Goal: Task Accomplishment & Management: Use online tool/utility

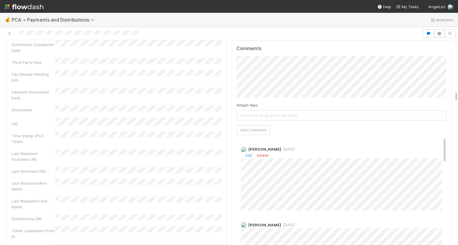
click at [243, 153] on div "Edit Delete" at bounding box center [342, 156] width 202 height 6
click at [248, 153] on link "Edit" at bounding box center [249, 155] width 7 height 5
click at [240, 189] on div "Berkley Cade 2 days ago" at bounding box center [342, 177] width 210 height 71
click at [238, 185] on div "Berkley Cade 2 days ago" at bounding box center [342, 177] width 210 height 71
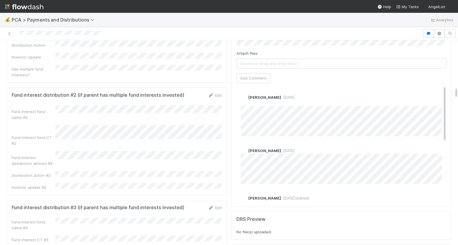
scroll to position [819, 0]
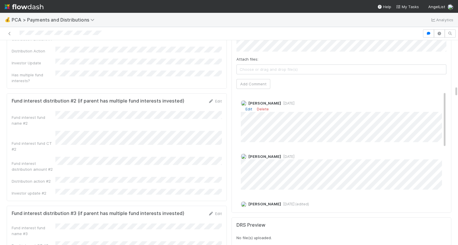
click at [248, 107] on link "Edit" at bounding box center [249, 109] width 7 height 5
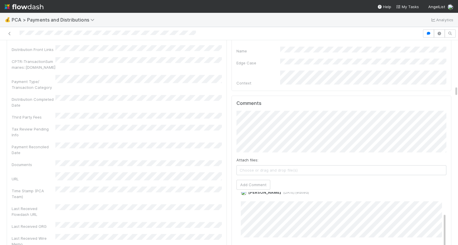
scroll to position [9, 0]
click at [249, 199] on link "Edit" at bounding box center [249, 201] width 7 height 5
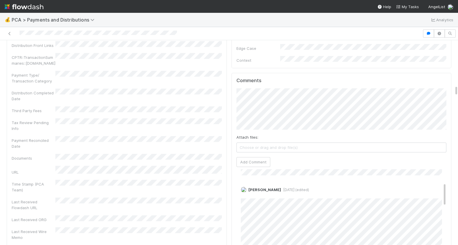
scroll to position [66, 0]
click at [248, 190] on link "Edit" at bounding box center [249, 192] width 7 height 5
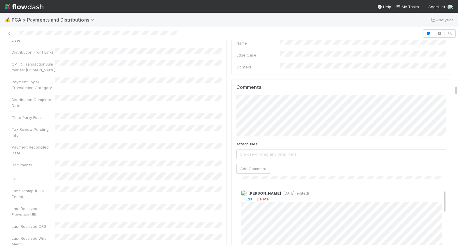
scroll to position [837, 0]
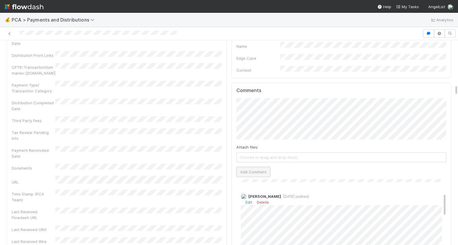
click at [253, 167] on button "Add Comment" at bounding box center [254, 172] width 34 height 10
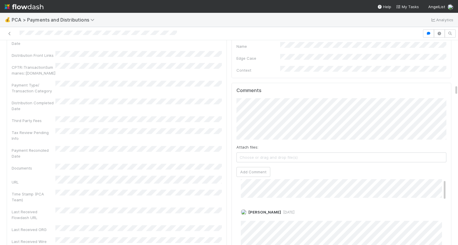
scroll to position [0, 0]
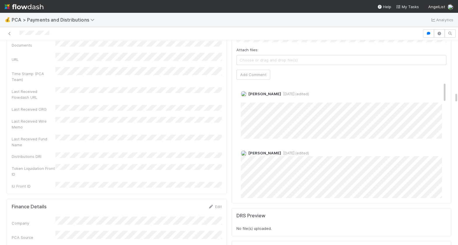
scroll to position [954, 0]
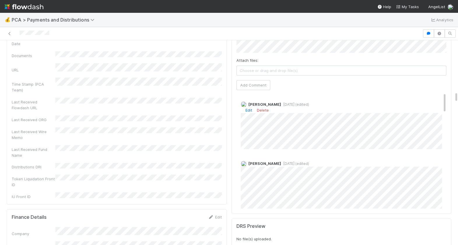
click at [247, 108] on link "Edit" at bounding box center [249, 110] width 7 height 5
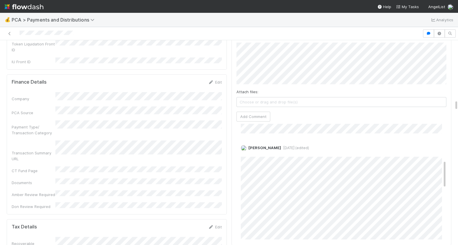
scroll to position [156, 0]
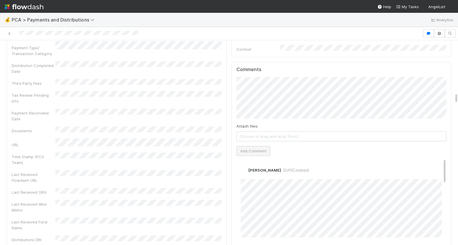
scroll to position [913, 0]
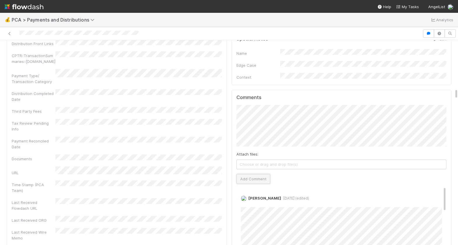
click at [246, 174] on button "Add Comment" at bounding box center [254, 179] width 34 height 10
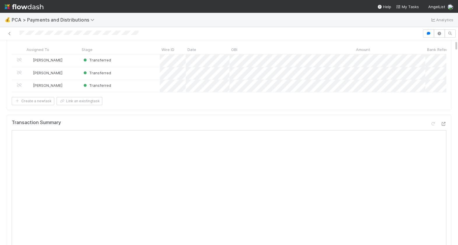
scroll to position [0, 0]
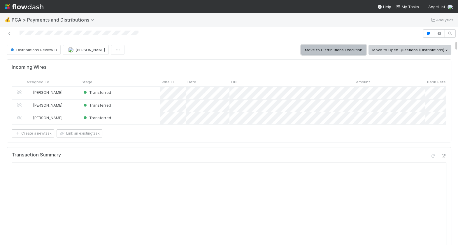
click at [350, 50] on button "Move to Distributions Execution" at bounding box center [333, 50] width 65 height 10
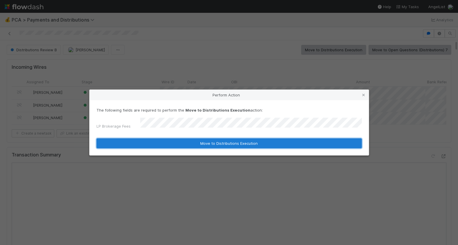
click at [188, 139] on button "Move to Distributions Execution" at bounding box center [230, 144] width 266 height 10
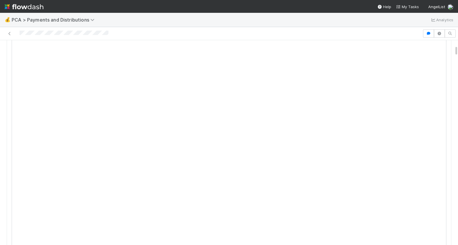
scroll to position [13, 0]
